Goal: Browse casually: Explore the website without a specific task or goal

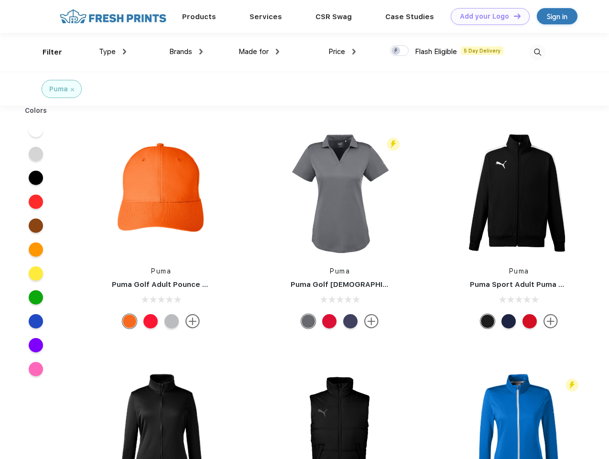
scroll to position [0, 0]
click at [487, 16] on link "Add your Logo Design Tool" at bounding box center [490, 16] width 79 height 17
click at [0, 0] on div "Design Tool" at bounding box center [0, 0] width 0 height 0
click at [513, 16] on link "Add your Logo Design Tool" at bounding box center [490, 16] width 79 height 17
click at [46, 52] on div "Filter" at bounding box center [53, 52] width 20 height 11
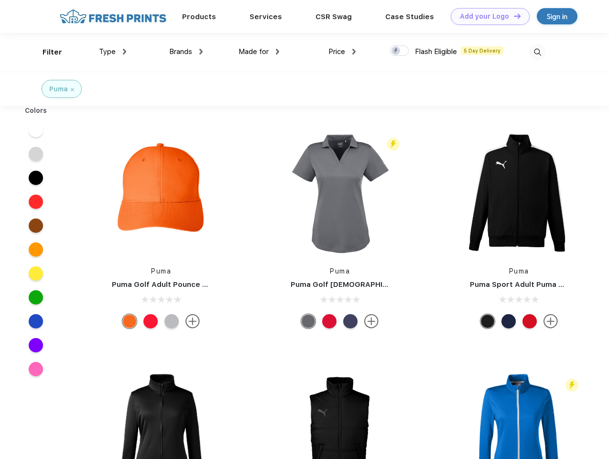
click at [113, 52] on span "Type" at bounding box center [107, 51] width 17 height 9
click at [186, 52] on span "Brands" at bounding box center [180, 51] width 23 height 9
click at [259, 52] on span "Made for" at bounding box center [254, 51] width 30 height 9
click at [342, 52] on span "Price" at bounding box center [337, 51] width 17 height 9
click at [400, 51] on div at bounding box center [399, 50] width 19 height 11
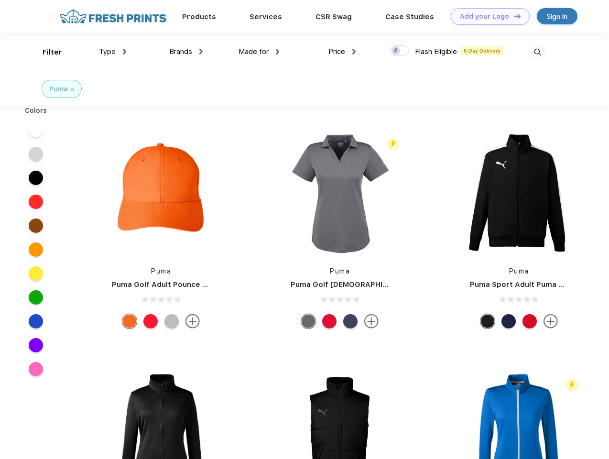
click at [396, 51] on input "checkbox" at bounding box center [393, 48] width 6 height 6
click at [538, 52] on img at bounding box center [538, 52] width 16 height 16
